Goal: Navigation & Orientation: Find specific page/section

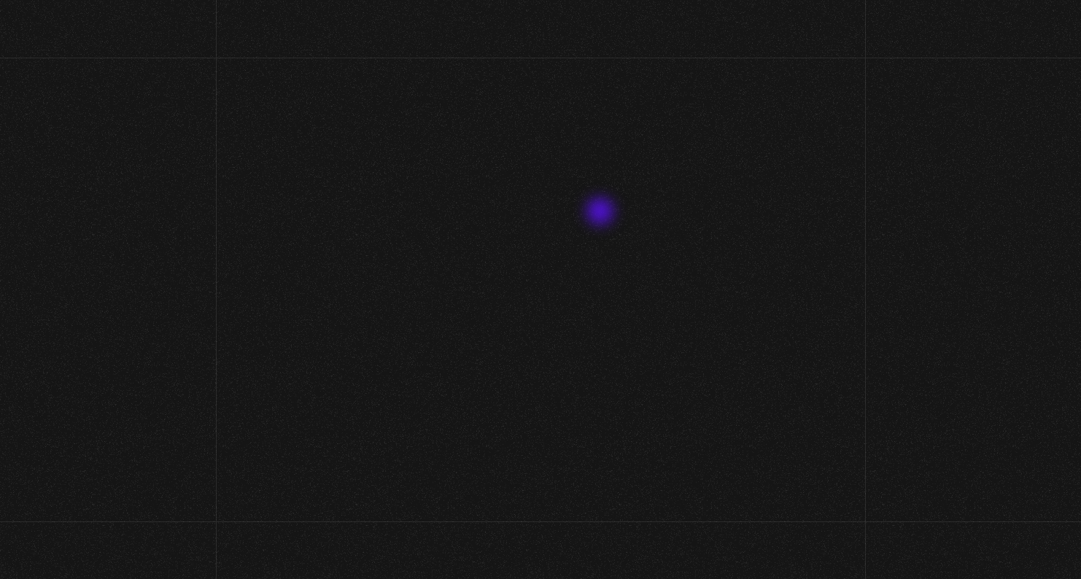
scroll to position [107, 0]
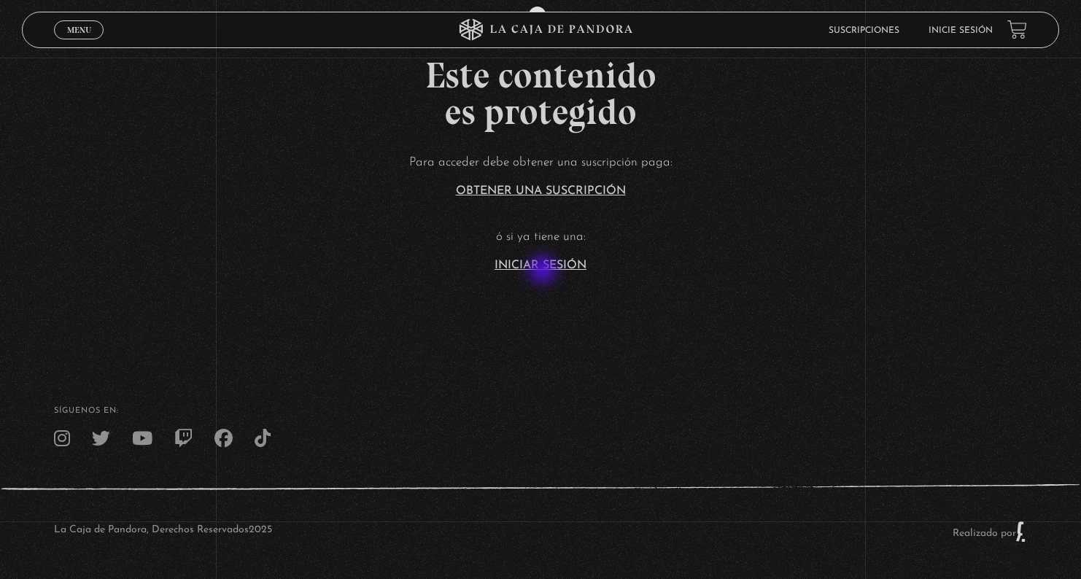
click at [544, 266] on link "Iniciar Sesión" at bounding box center [541, 266] width 92 height 12
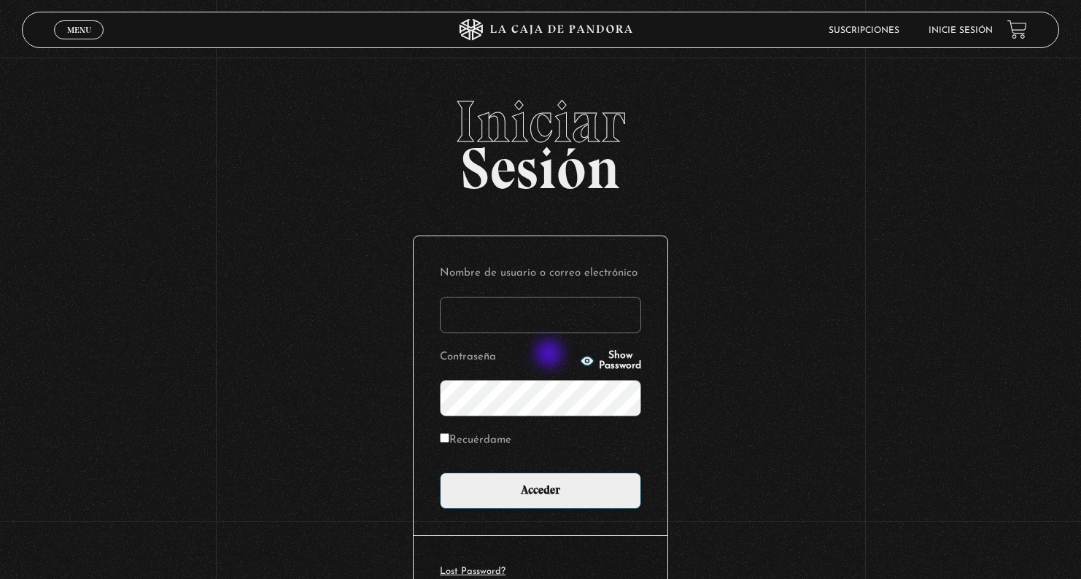
type input "[EMAIL_ADDRESS][DOMAIN_NAME]"
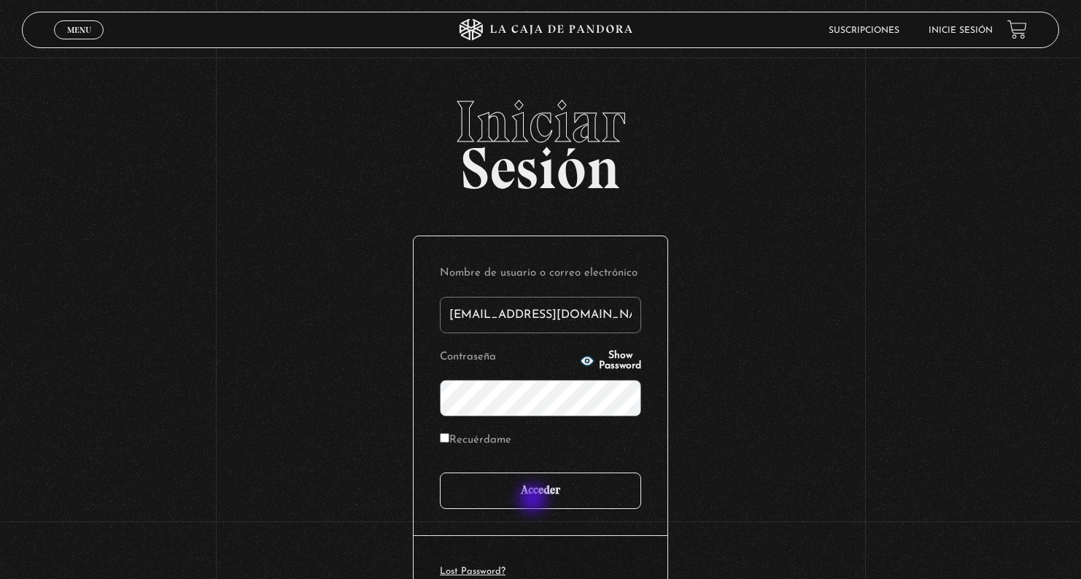
click at [535, 500] on input "Acceder" at bounding box center [540, 491] width 201 height 36
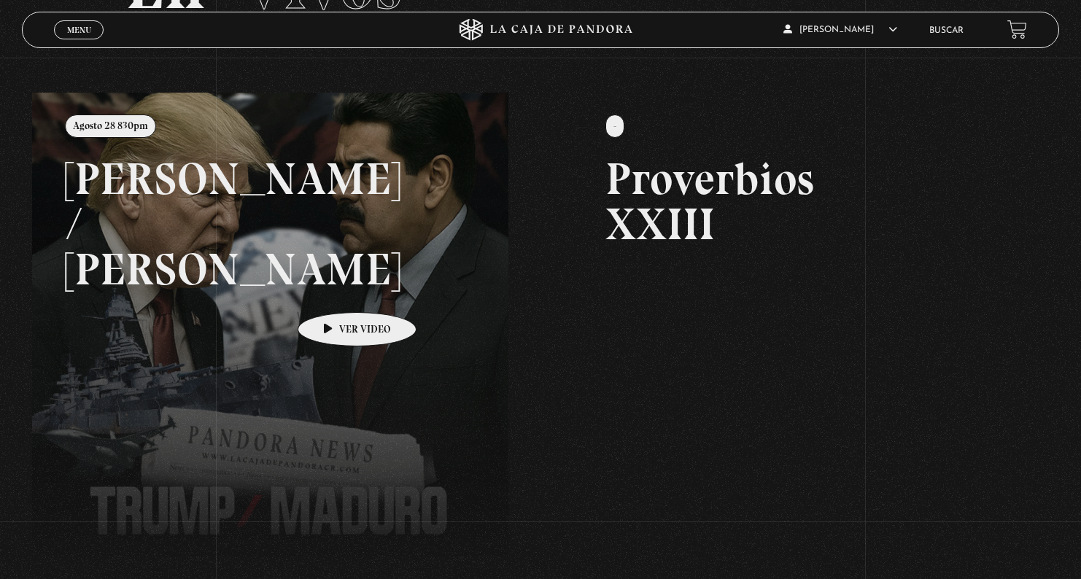
scroll to position [128, 0]
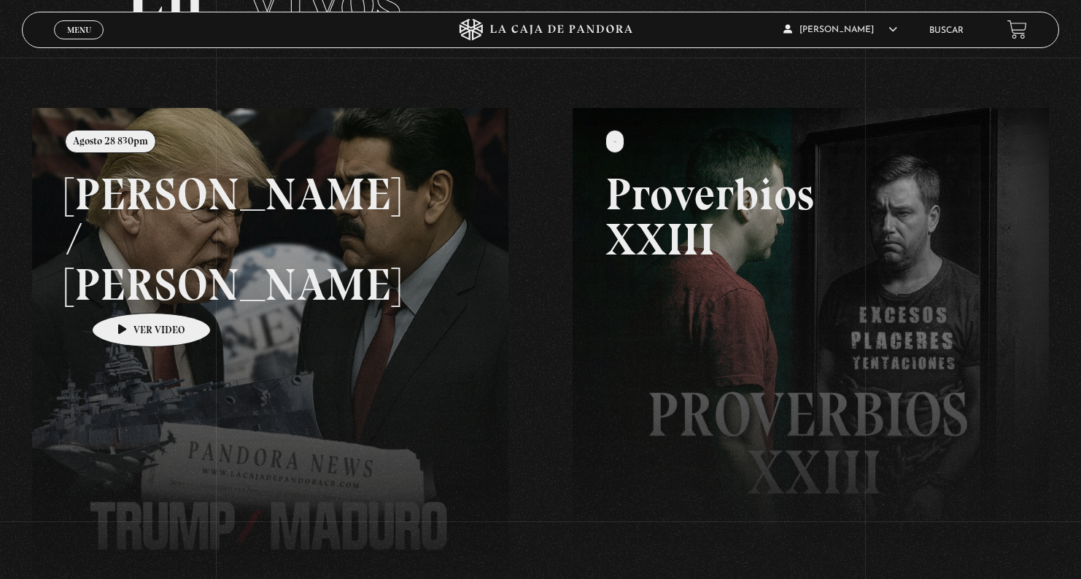
click at [127, 293] on link at bounding box center [572, 397] width 1081 height 579
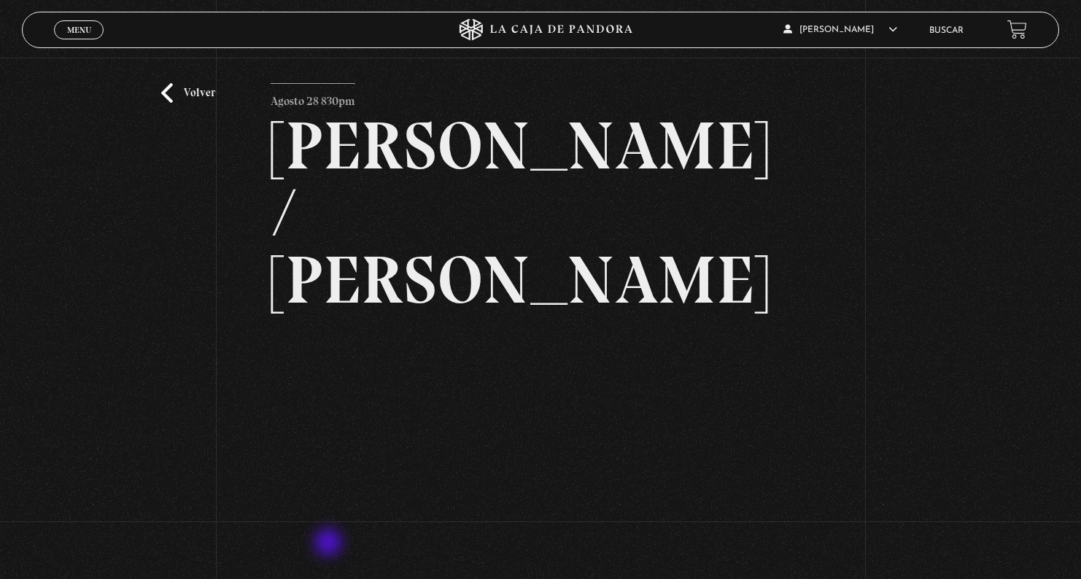
scroll to position [63, 0]
